Goal: Task Accomplishment & Management: Use online tool/utility

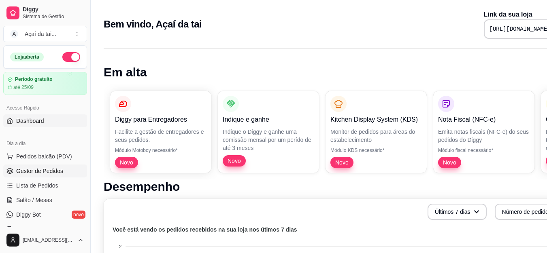
click at [22, 174] on span "Gestor de Pedidos" at bounding box center [39, 171] width 47 height 8
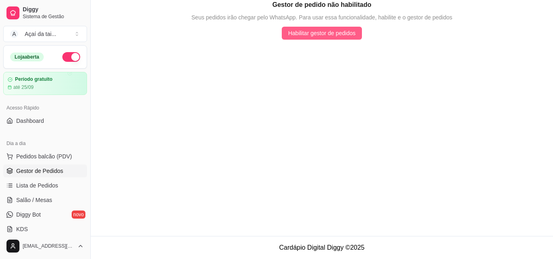
click at [289, 36] on span "Habilitar gestor de pedidos" at bounding box center [322, 33] width 68 height 9
click at [335, 30] on span "Habilitar gestor de pedidos" at bounding box center [322, 33] width 68 height 9
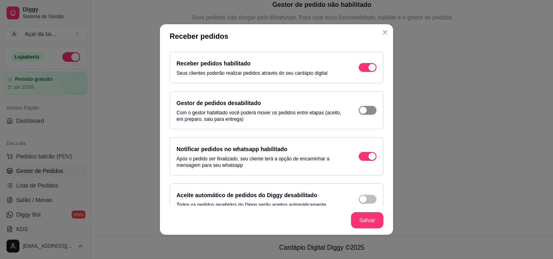
click at [359, 114] on span "button" at bounding box center [368, 110] width 18 height 9
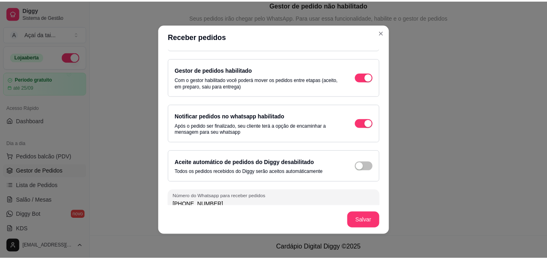
scroll to position [43, 0]
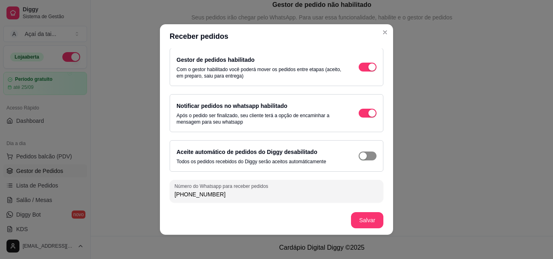
click at [359, 156] on div "button" at bounding box center [362, 156] width 7 height 7
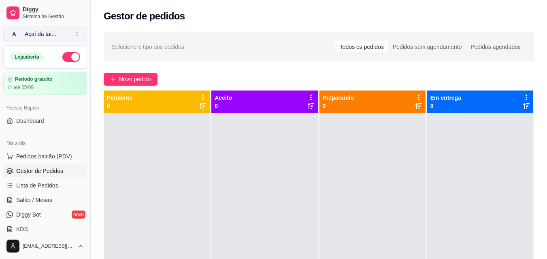
click at [45, 34] on div "Açaí da tai ..." at bounding box center [41, 34] width 32 height 8
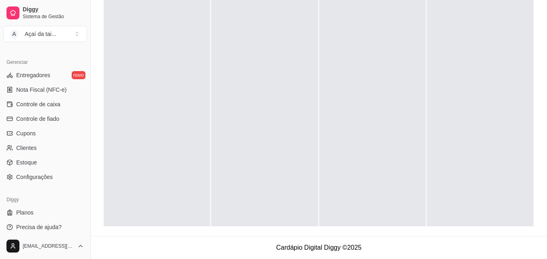
scroll to position [323, 0]
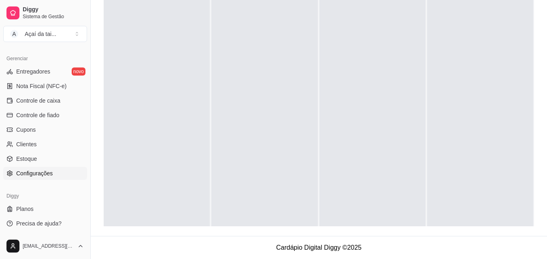
click at [42, 174] on span "Configurações" at bounding box center [34, 174] width 36 height 8
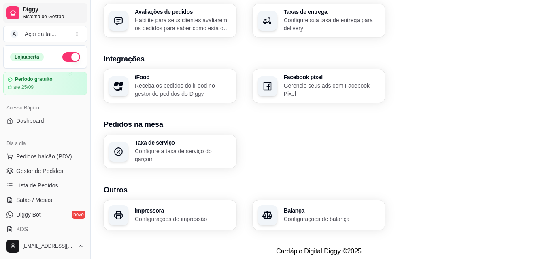
click at [33, 16] on span "Sistema de Gestão" at bounding box center [53, 16] width 61 height 6
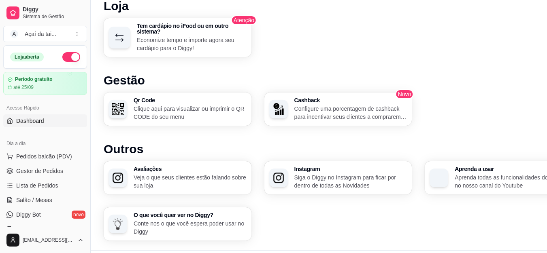
scroll to position [473, 0]
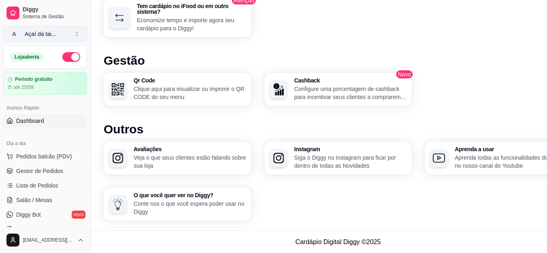
click at [39, 32] on div "Açaí da tai ..." at bounding box center [41, 34] width 32 height 8
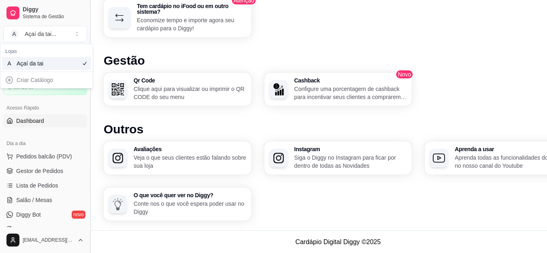
click at [93, 42] on button "Toggle Sidebar" at bounding box center [90, 126] width 6 height 253
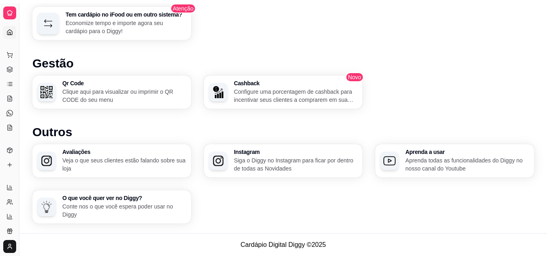
scroll to position [461, 0]
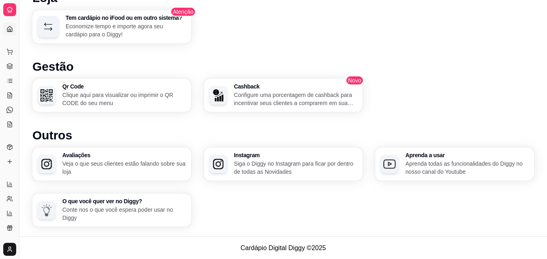
click at [6, 31] on link "Dashboard" at bounding box center [9, 29] width 13 height 13
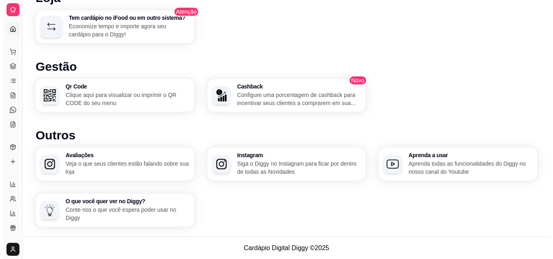
scroll to position [0, 0]
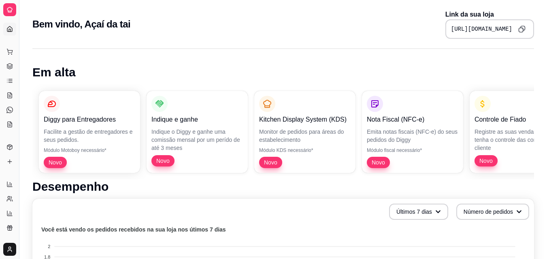
click at [10, 29] on icon at bounding box center [9, 29] width 6 height 6
click at [9, 252] on html "Diggy Sistema de Gestão A Açaí da tai ... Loja aberta Período gratuito até 25/0…" at bounding box center [273, 129] width 547 height 259
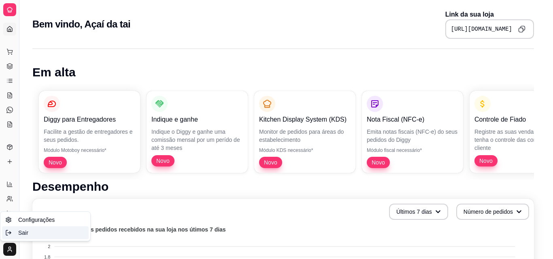
click at [21, 232] on span "Sair" at bounding box center [23, 233] width 10 height 8
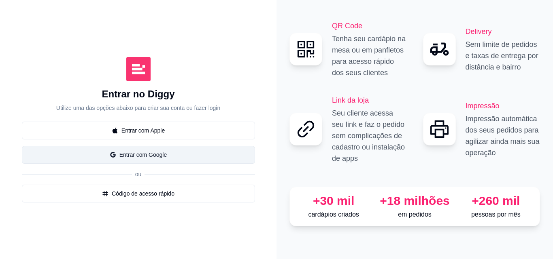
click at [154, 153] on button "Entrar com Google" at bounding box center [138, 155] width 233 height 18
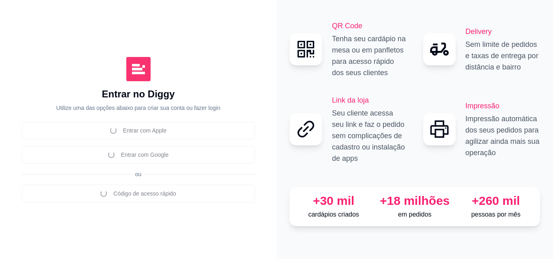
click at [122, 55] on div "Entrar no Diggy Utilize uma das opções abaixo para criar sua conta ou fazer log…" at bounding box center [138, 129] width 244 height 227
click at [240, 163] on div "Entrar com Apple Entrar com Google ou Código de acesso rápido" at bounding box center [138, 162] width 233 height 81
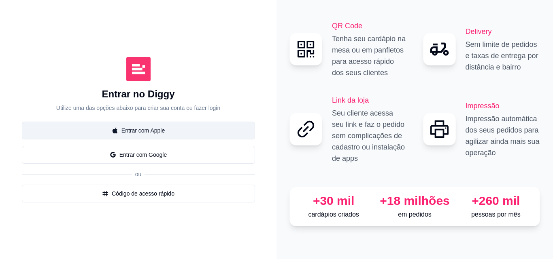
click at [155, 128] on button "Entrar com Apple" at bounding box center [138, 131] width 233 height 18
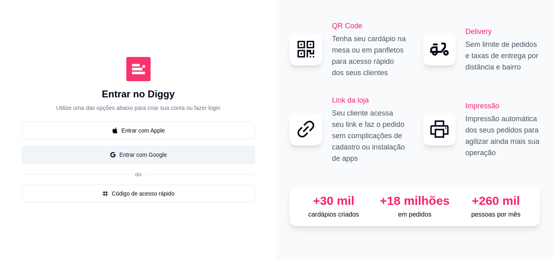
click at [153, 155] on button "Entrar com Google" at bounding box center [138, 155] width 233 height 18
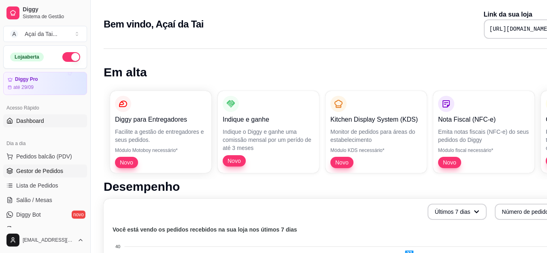
click at [49, 172] on span "Gestor de Pedidos" at bounding box center [39, 171] width 47 height 8
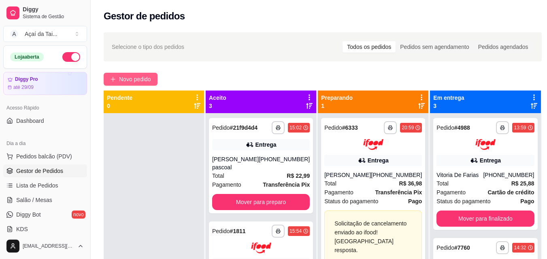
click at [135, 76] on span "Novo pedido" at bounding box center [135, 79] width 32 height 9
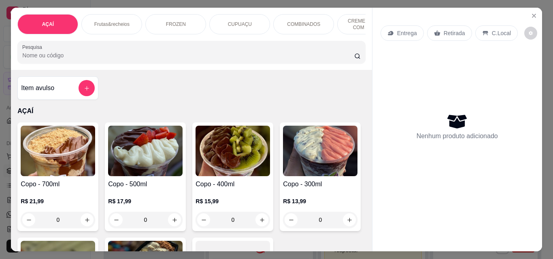
click at [85, 223] on div "0" at bounding box center [58, 220] width 74 height 16
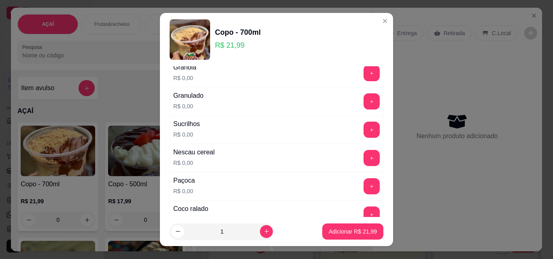
scroll to position [45, 0]
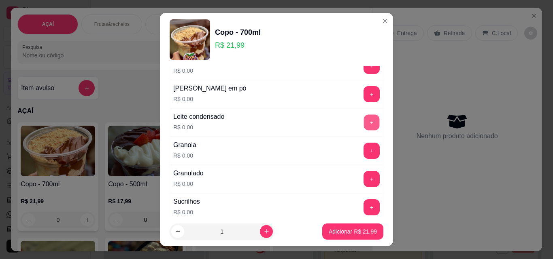
click at [364, 121] on button "+" at bounding box center [372, 123] width 16 height 16
click at [364, 98] on button "+" at bounding box center [372, 95] width 16 height 16
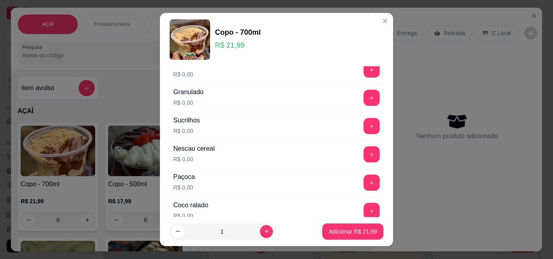
scroll to position [141, 0]
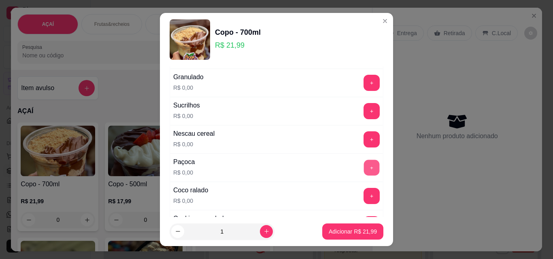
click at [364, 168] on button "+" at bounding box center [372, 168] width 16 height 16
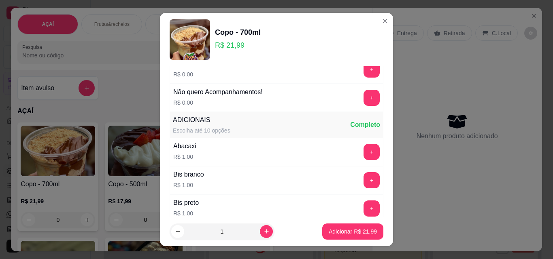
scroll to position [533, 0]
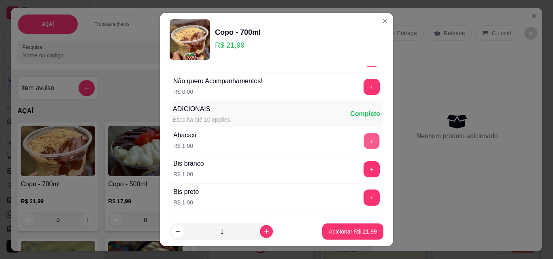
click at [364, 143] on button "+" at bounding box center [372, 142] width 16 height 16
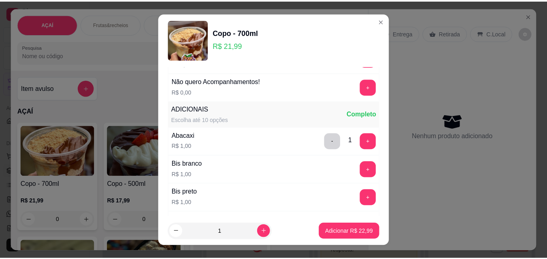
scroll to position [1096, 0]
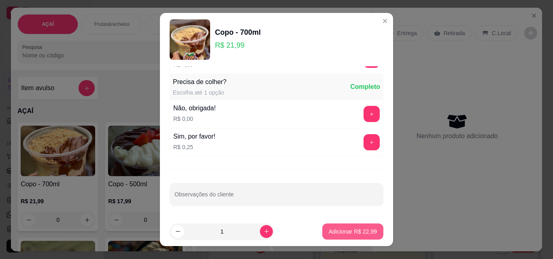
click at [352, 229] on p "Adicionar R$ 22,99" at bounding box center [353, 232] width 48 height 8
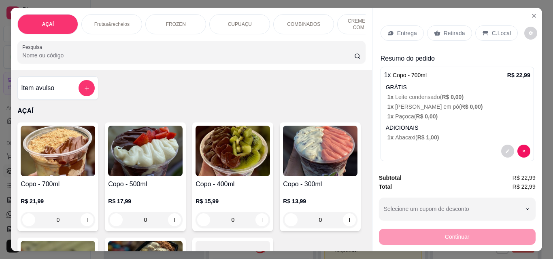
click at [455, 32] on p "Retirada" at bounding box center [453, 33] width 21 height 8
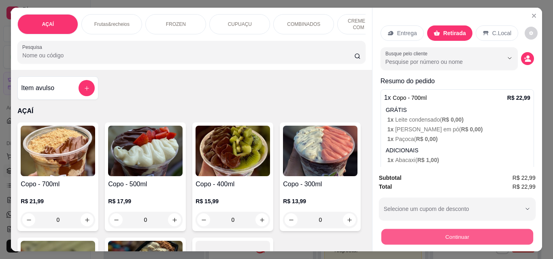
click at [431, 233] on button "Continuar" at bounding box center [457, 237] width 152 height 16
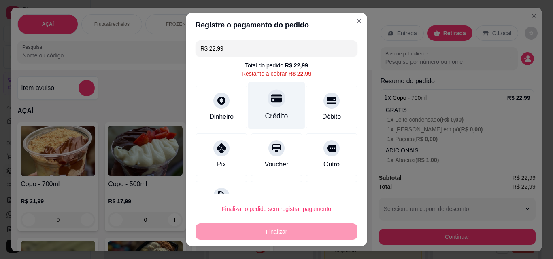
click at [271, 111] on div "Crédito" at bounding box center [276, 116] width 23 height 11
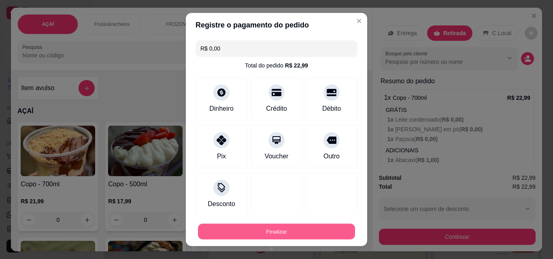
click at [257, 233] on button "Finalizar" at bounding box center [276, 232] width 157 height 16
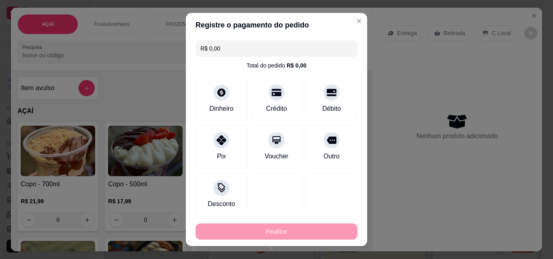
type input "-R$ 22,99"
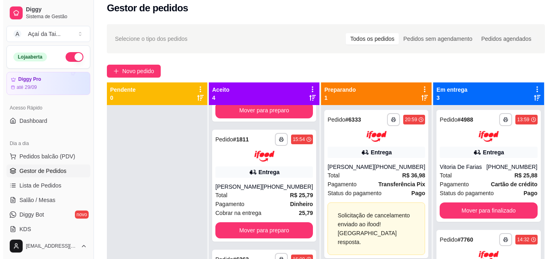
scroll to position [90, 0]
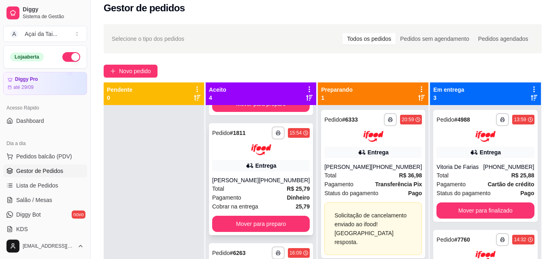
click at [264, 188] on div "Total R$ 25,79" at bounding box center [261, 189] width 98 height 9
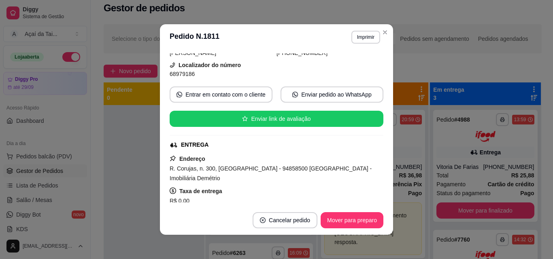
scroll to position [96, 0]
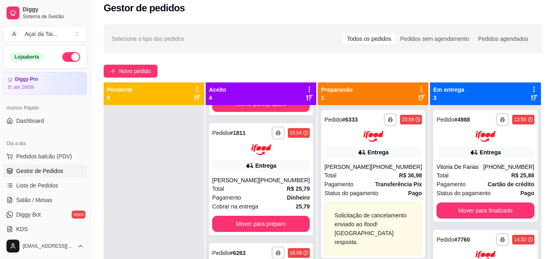
click at [244, 255] on strong "# 6263" at bounding box center [238, 253] width 16 height 6
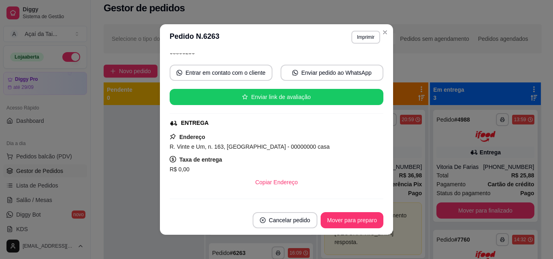
scroll to position [86, 0]
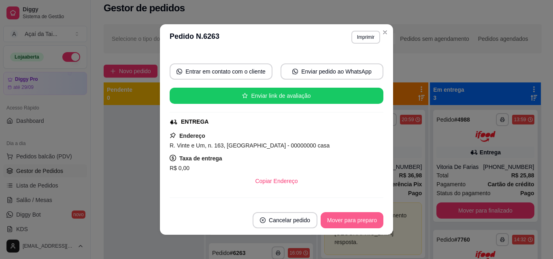
click at [334, 220] on button "Mover para preparo" at bounding box center [351, 220] width 63 height 16
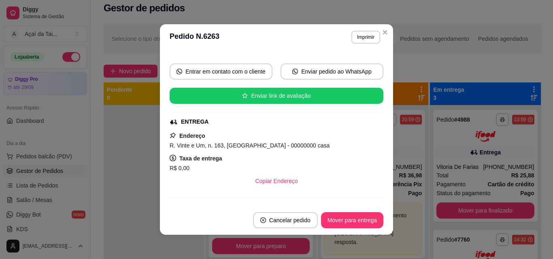
scroll to position [68, 0]
click at [345, 220] on button "Mover para entrega" at bounding box center [352, 221] width 61 height 16
click at [345, 220] on button "Mover para finalizado" at bounding box center [349, 220] width 67 height 16
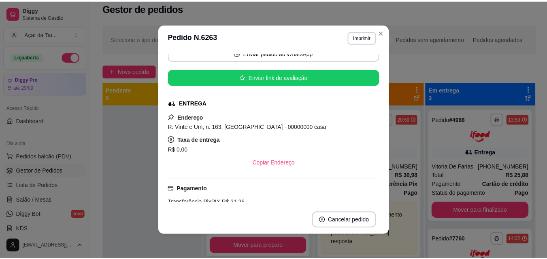
scroll to position [68, 0]
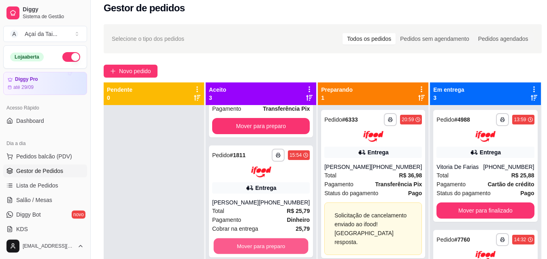
click at [285, 246] on button "Mover para preparo" at bounding box center [261, 246] width 95 height 16
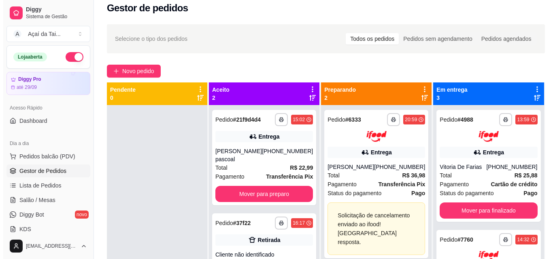
scroll to position [0, 0]
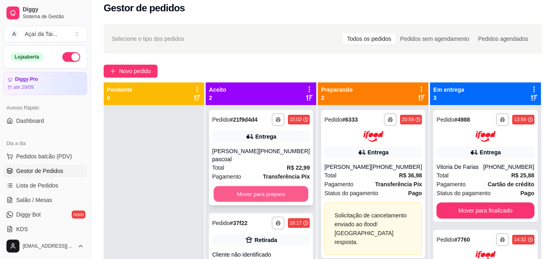
click at [276, 189] on button "Mover para preparo" at bounding box center [261, 195] width 95 height 16
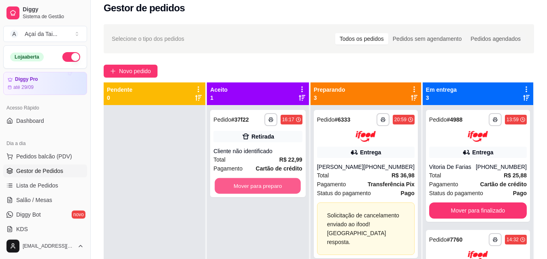
click at [276, 189] on button "Mover para preparo" at bounding box center [258, 186] width 86 height 16
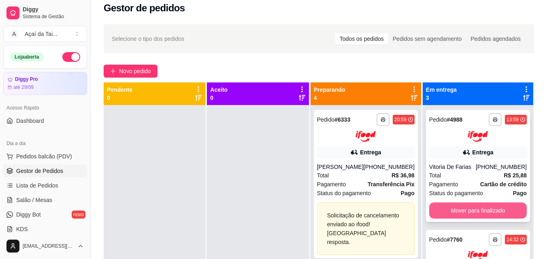
click at [457, 212] on button "Mover para finalizado" at bounding box center [478, 211] width 98 height 16
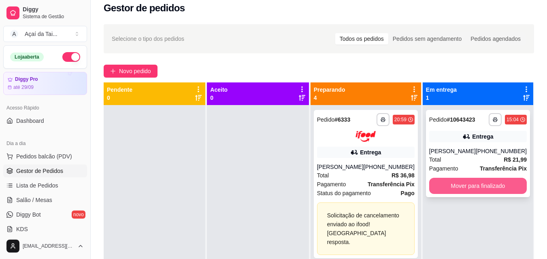
click at [454, 182] on button "Mover para finalizado" at bounding box center [478, 186] width 98 height 16
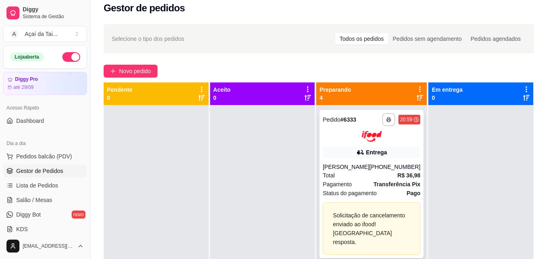
click at [379, 180] on div "Total R$ 36,98" at bounding box center [371, 175] width 98 height 9
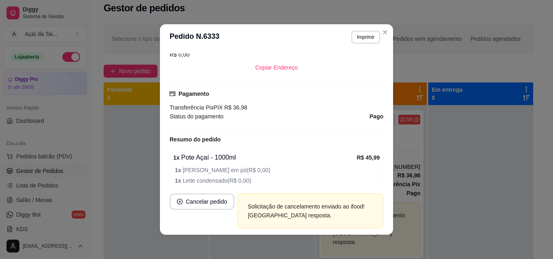
scroll to position [332, 0]
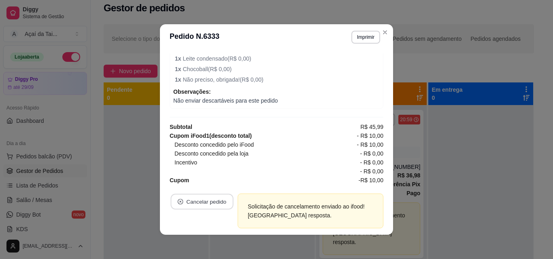
click at [221, 199] on button "Cancelar pedido" at bounding box center [201, 202] width 63 height 16
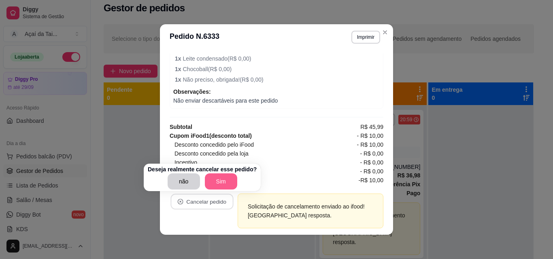
click at [220, 184] on button "Sim" at bounding box center [221, 182] width 32 height 16
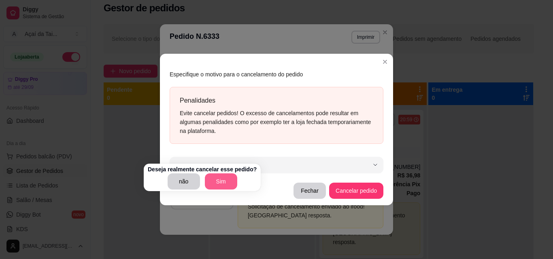
click at [210, 182] on button "Sim" at bounding box center [221, 182] width 32 height 16
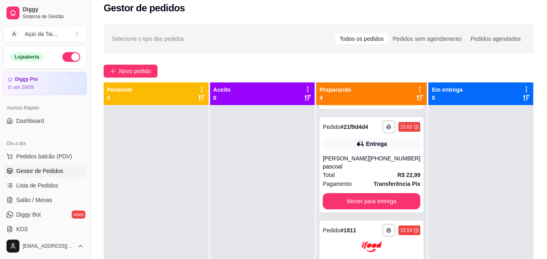
scroll to position [150, 0]
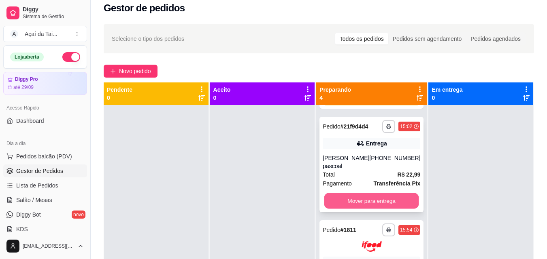
click at [388, 209] on button "Mover para entrega" at bounding box center [371, 201] width 95 height 16
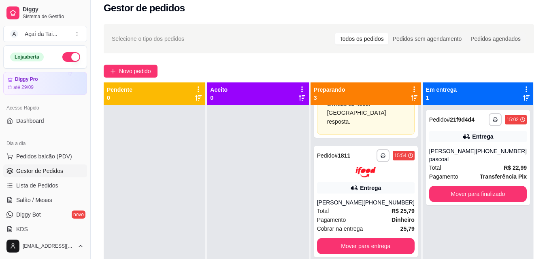
scroll to position [129, 0]
click at [368, 247] on button "Mover para entrega" at bounding box center [366, 246] width 98 height 16
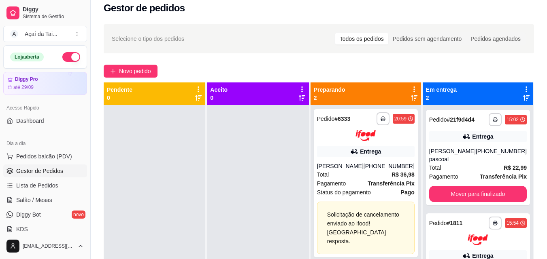
scroll to position [0, 0]
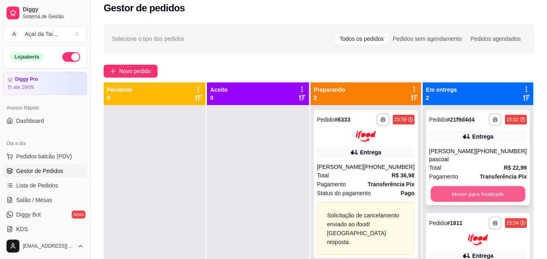
click at [458, 189] on button "Mover para finalizado" at bounding box center [477, 195] width 95 height 16
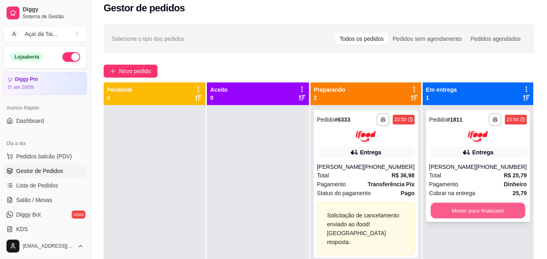
click at [463, 209] on button "Mover para finalizado" at bounding box center [477, 211] width 95 height 16
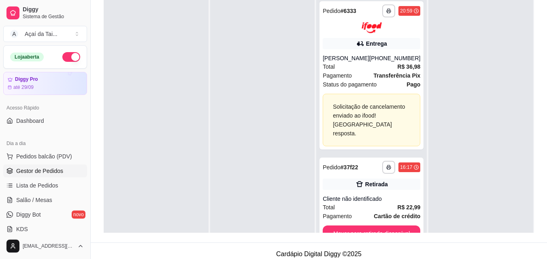
scroll to position [123, 0]
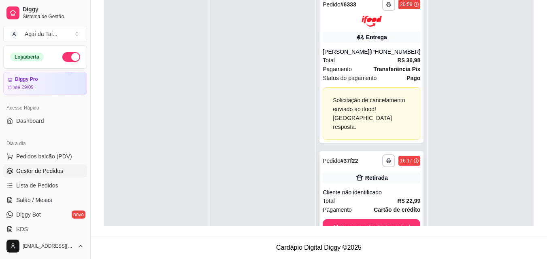
click at [370, 197] on div "Cliente não identificado" at bounding box center [371, 193] width 98 height 8
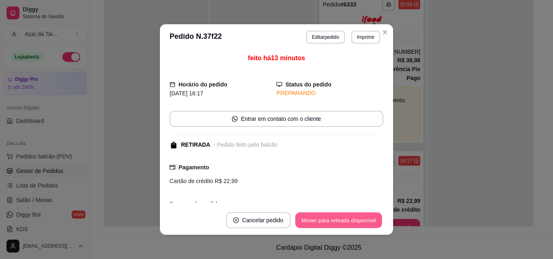
click at [331, 219] on button "Mover para retirada disponível" at bounding box center [338, 221] width 87 height 16
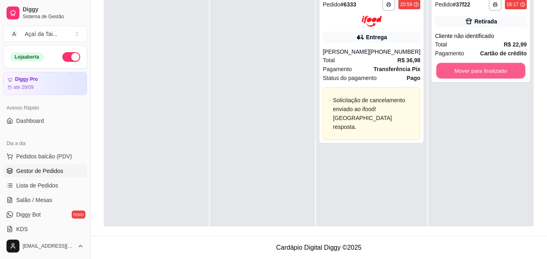
click at [497, 67] on button "Mover para finalizado" at bounding box center [480, 71] width 89 height 16
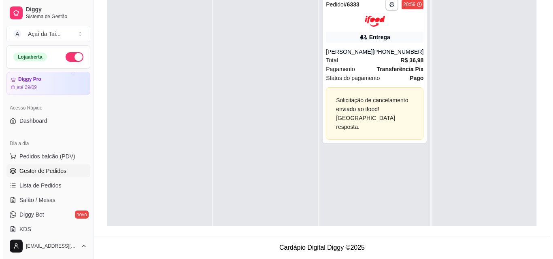
scroll to position [0, 0]
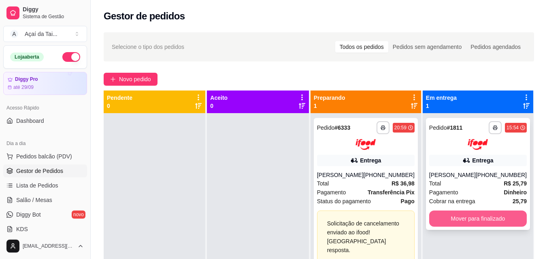
click at [441, 212] on button "Mover para finalizado" at bounding box center [478, 219] width 98 height 16
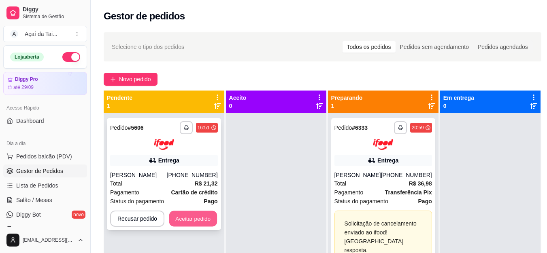
click at [185, 219] on button "Aceitar pedido" at bounding box center [193, 219] width 48 height 16
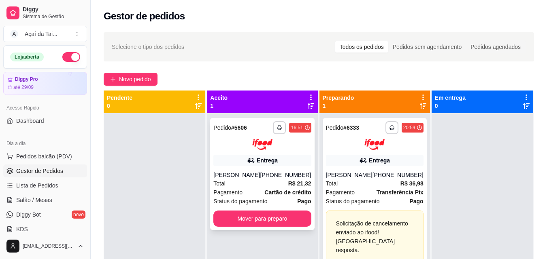
click at [257, 172] on div "[PERSON_NAME]" at bounding box center [236, 175] width 47 height 8
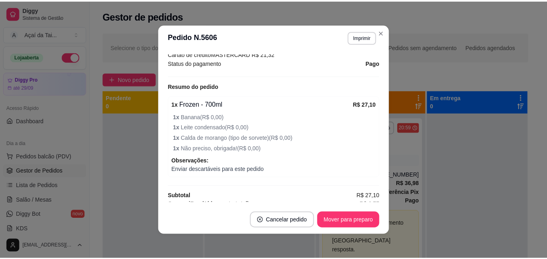
scroll to position [258, 0]
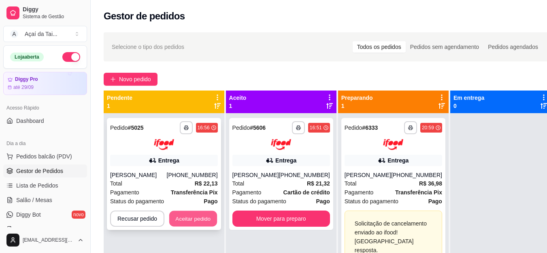
click at [191, 220] on button "Aceitar pedido" at bounding box center [193, 219] width 48 height 16
